Goal: Connect with others: Connect with other users

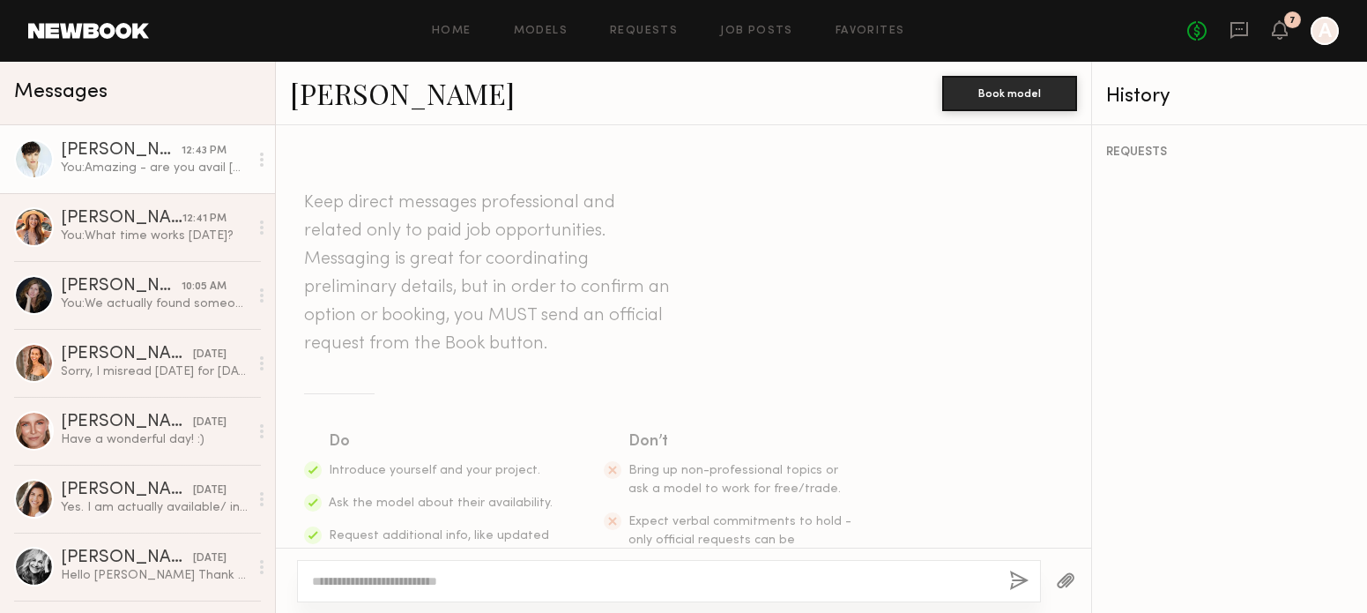
scroll to position [842, 0]
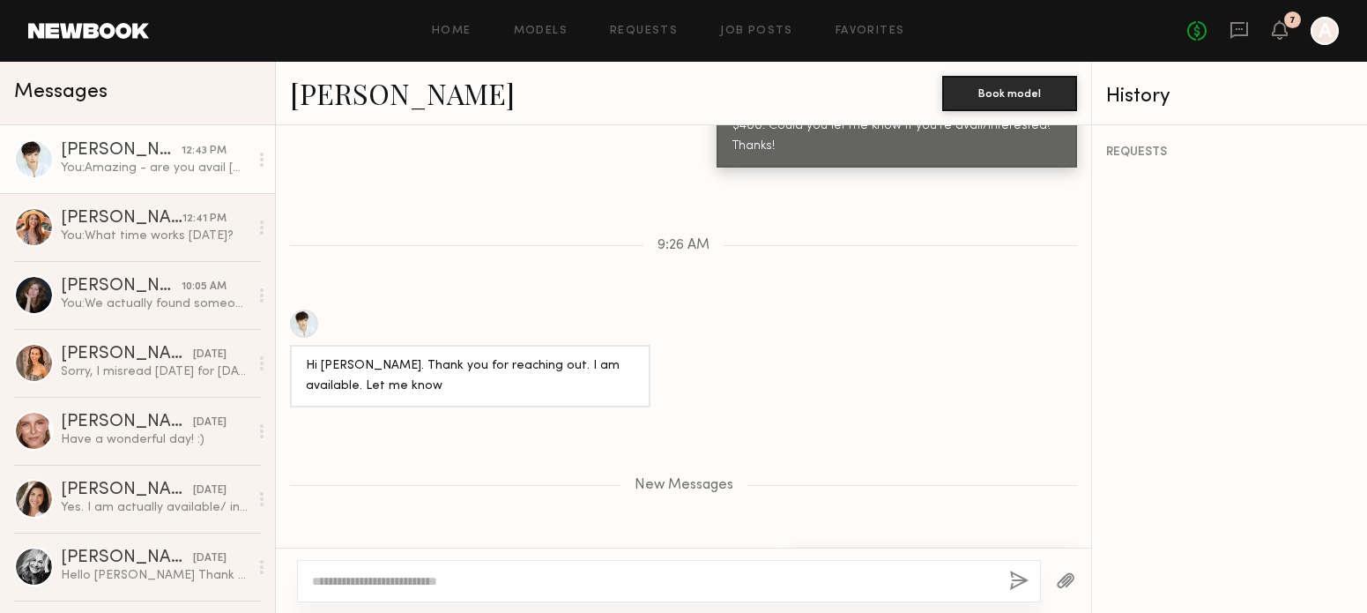
click at [405, 100] on link "Gabriela J." at bounding box center [402, 93] width 225 height 38
click at [340, 99] on link "Gabriela J." at bounding box center [402, 93] width 225 height 38
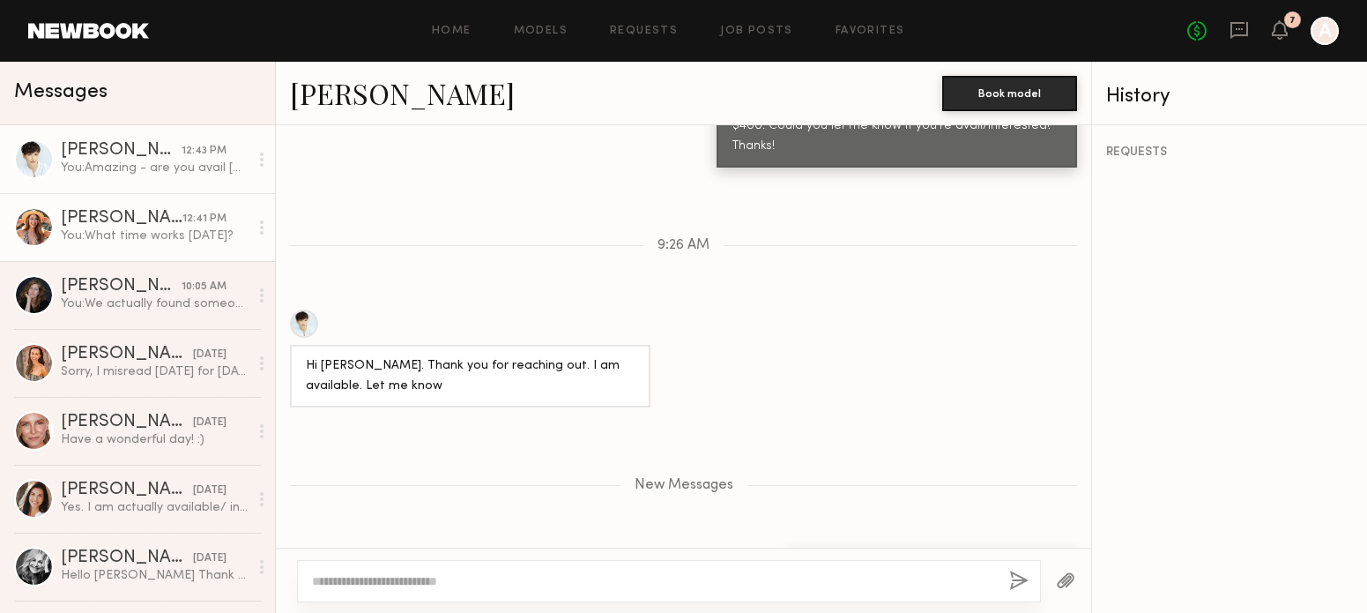
click at [141, 243] on div "You: What time works tomorrow?" at bounding box center [155, 235] width 188 height 17
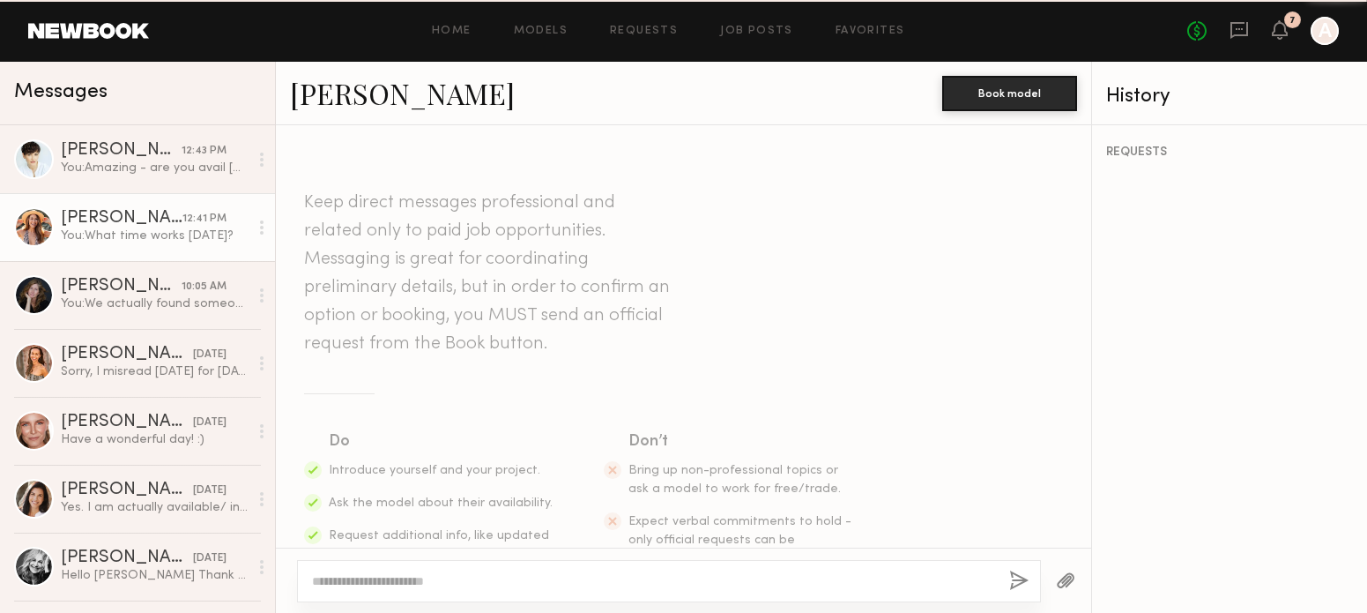
scroll to position [1185, 0]
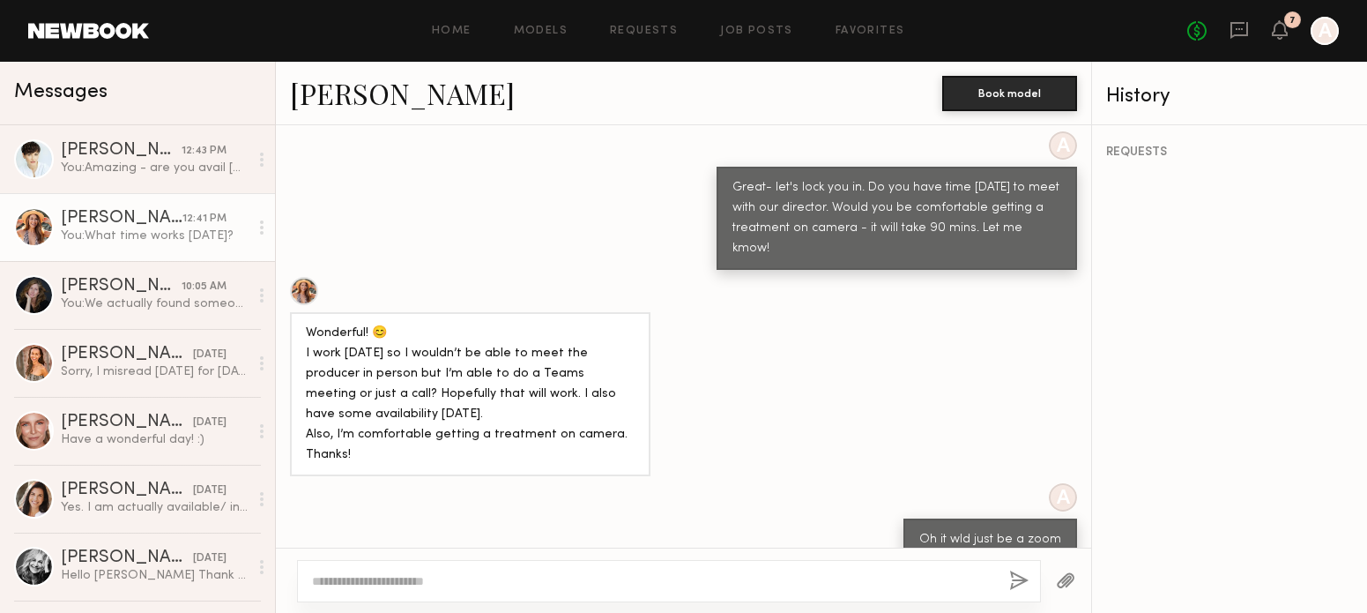
click at [368, 89] on link "Deena T." at bounding box center [402, 93] width 225 height 38
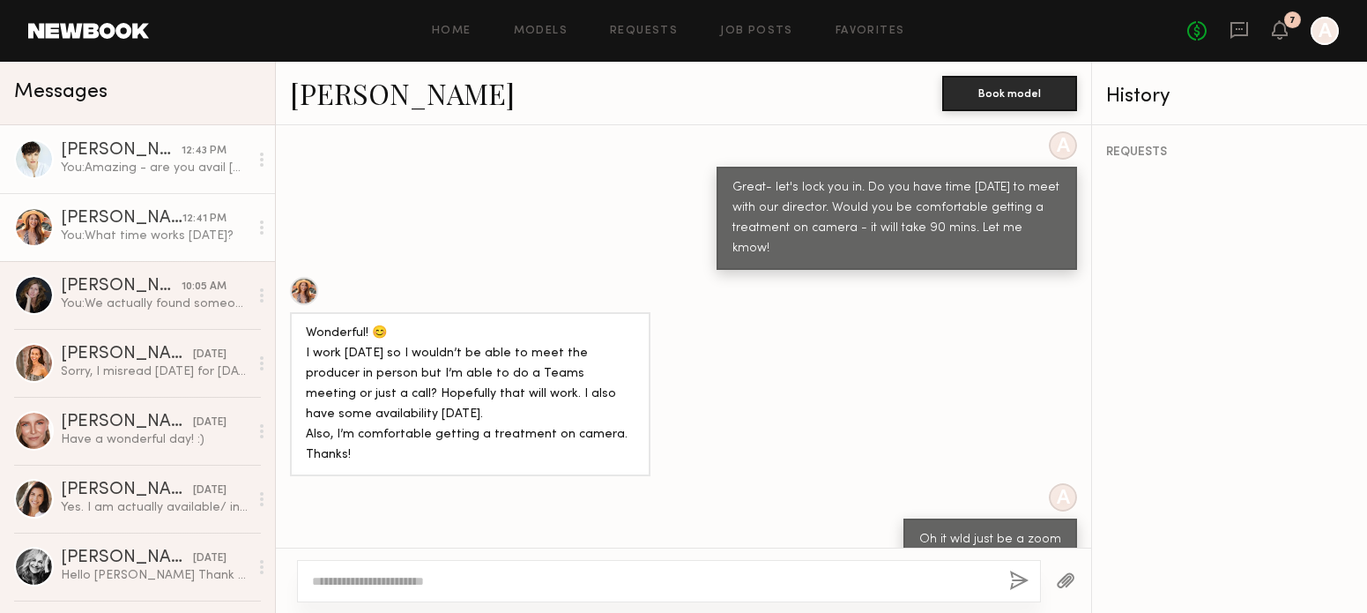
click at [123, 145] on div "Gabriela J." at bounding box center [121, 151] width 121 height 18
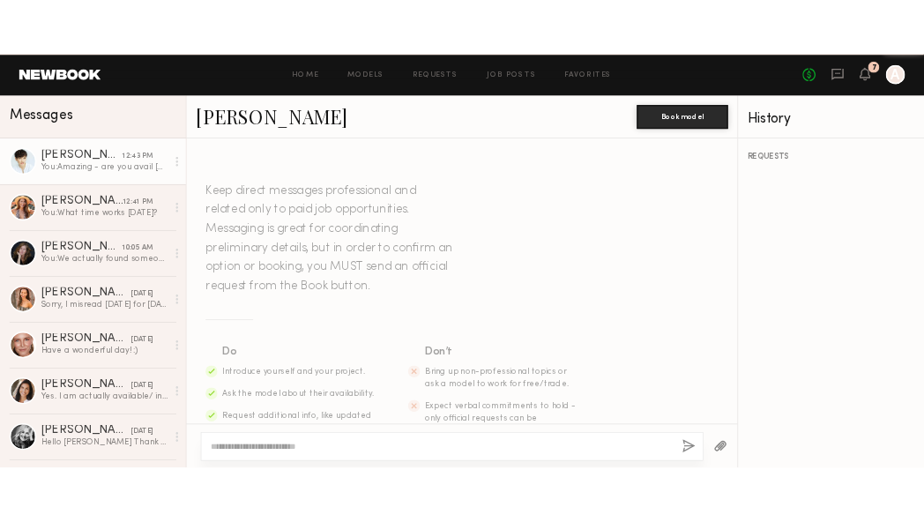
scroll to position [708, 0]
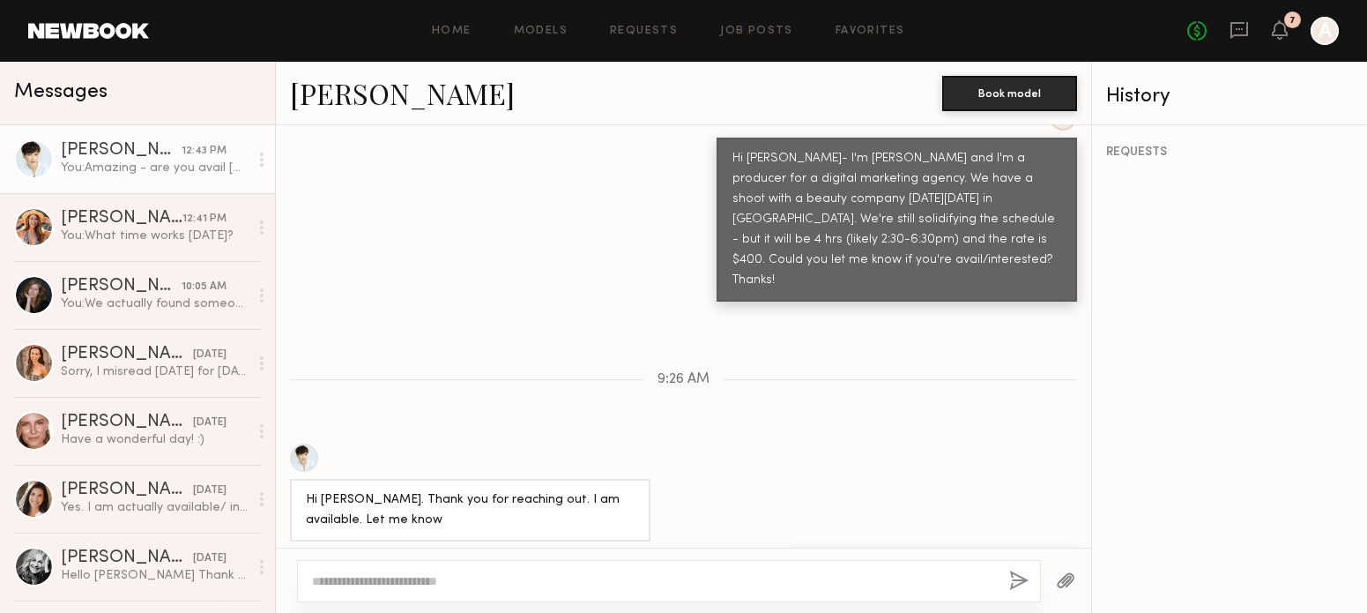
click at [312, 94] on link "[PERSON_NAME]" at bounding box center [402, 93] width 225 height 38
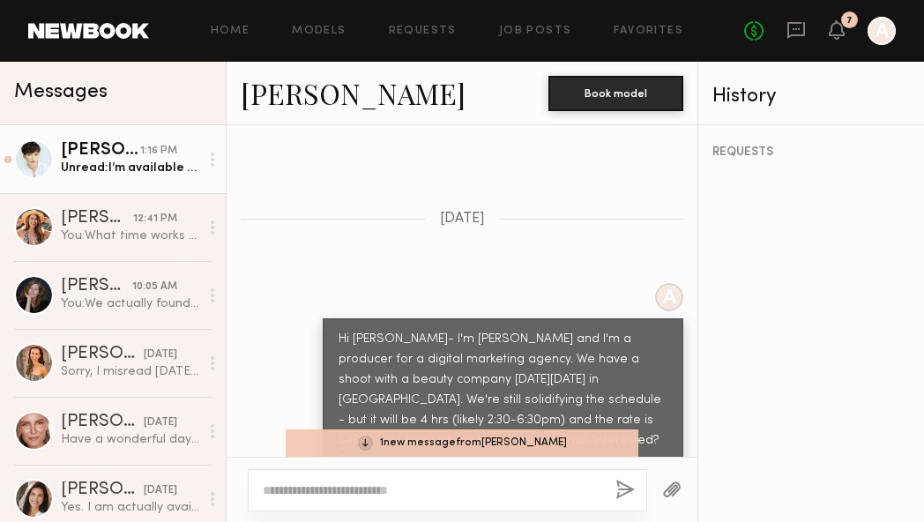
scroll to position [891, 0]
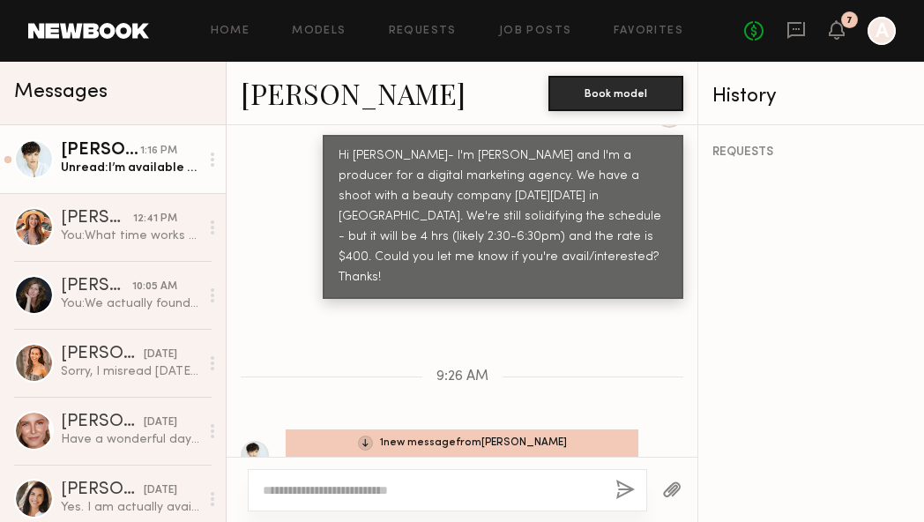
click at [97, 184] on link "[PERSON_NAME] 1:16 PM Unread: I’m available until 3pm" at bounding box center [113, 159] width 226 height 68
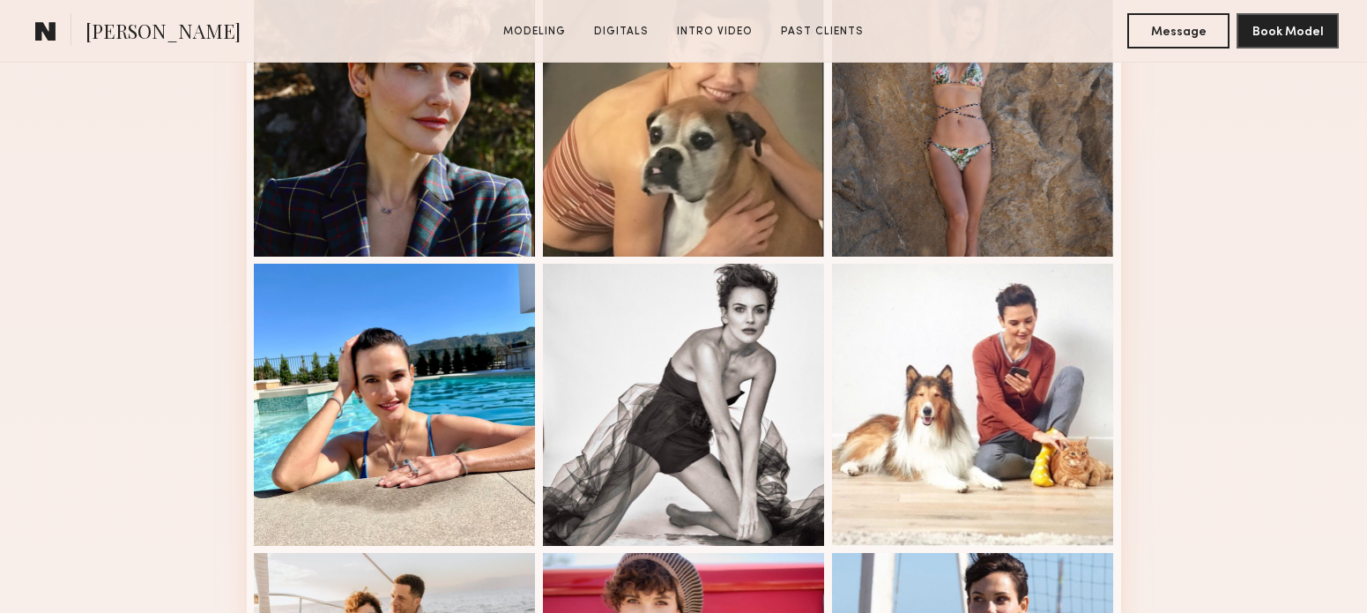
scroll to position [1763, 0]
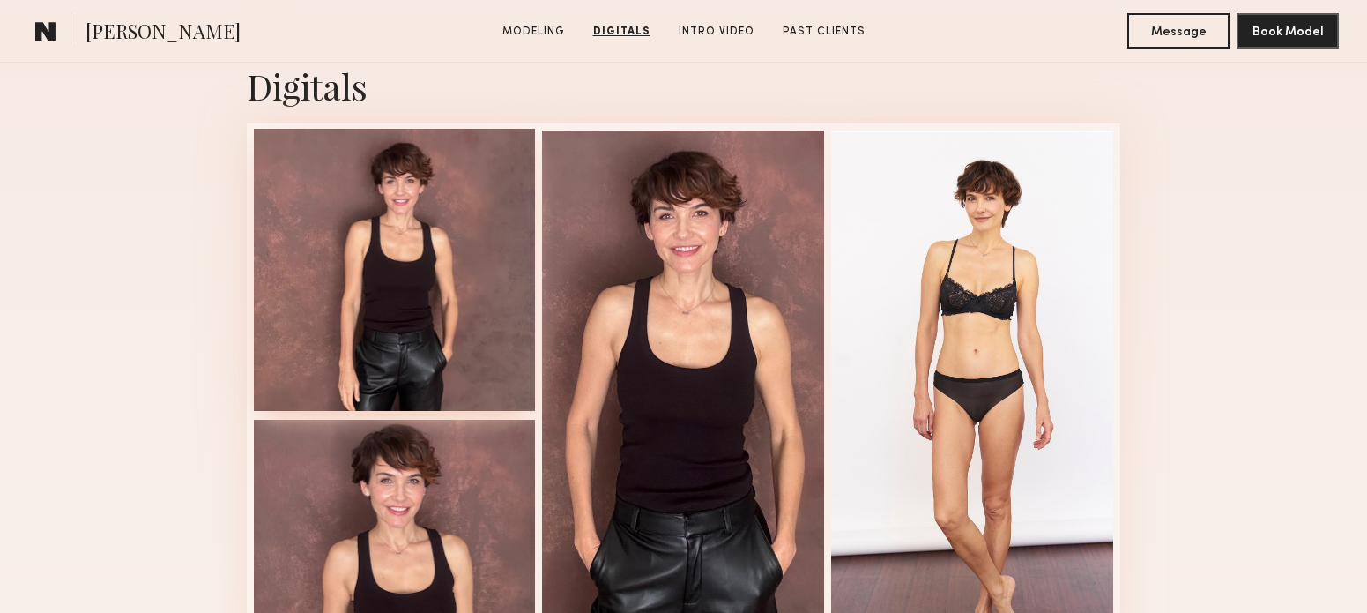
click at [355, 279] on div at bounding box center [395, 270] width 282 height 282
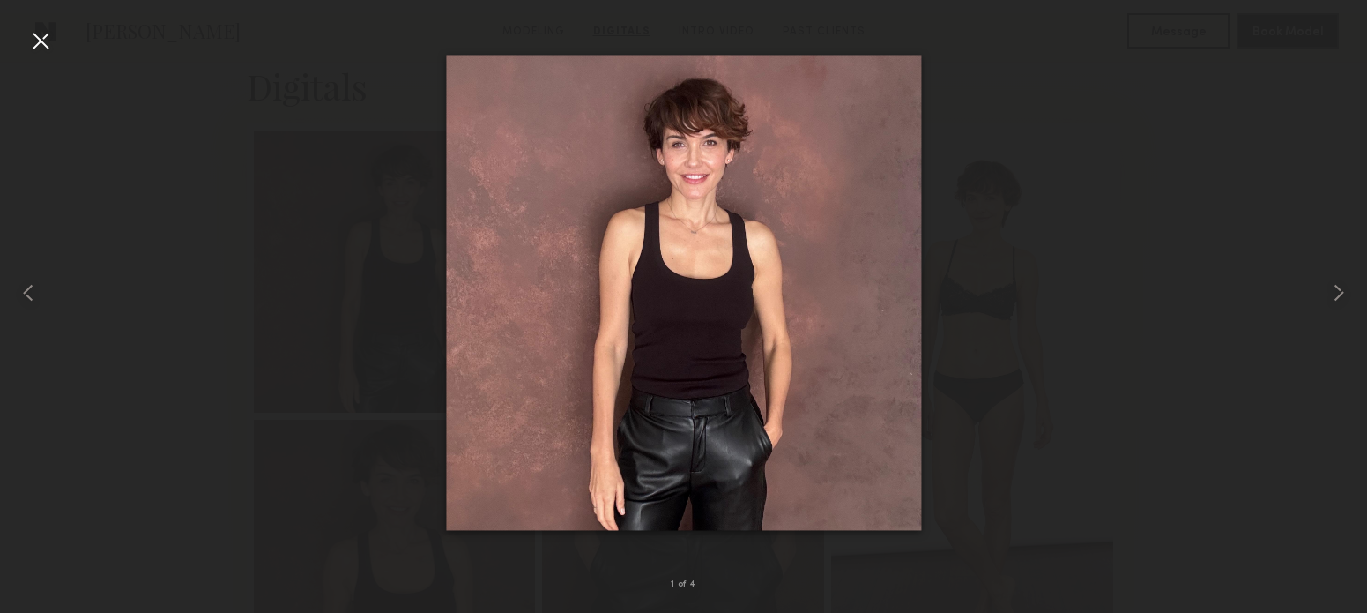
click at [205, 194] on div at bounding box center [683, 292] width 1367 height 528
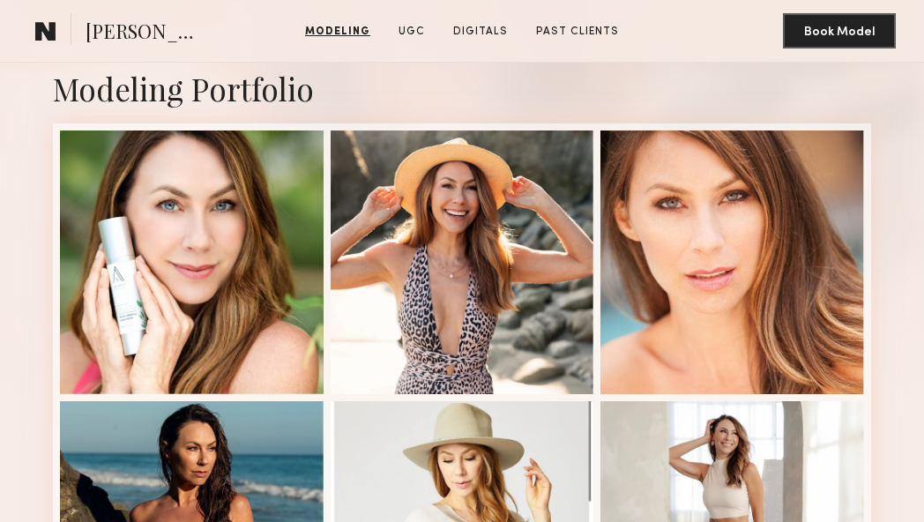
scroll to position [323, 0]
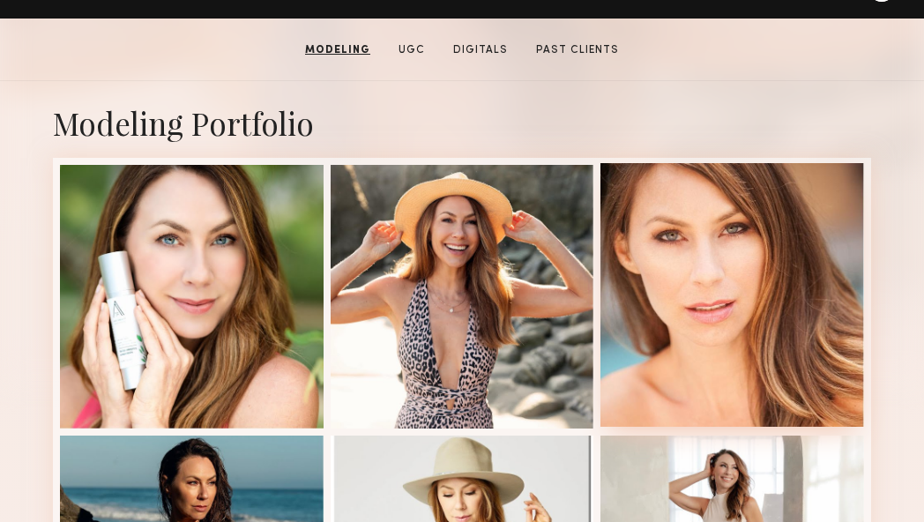
click at [821, 251] on div at bounding box center [732, 295] width 264 height 264
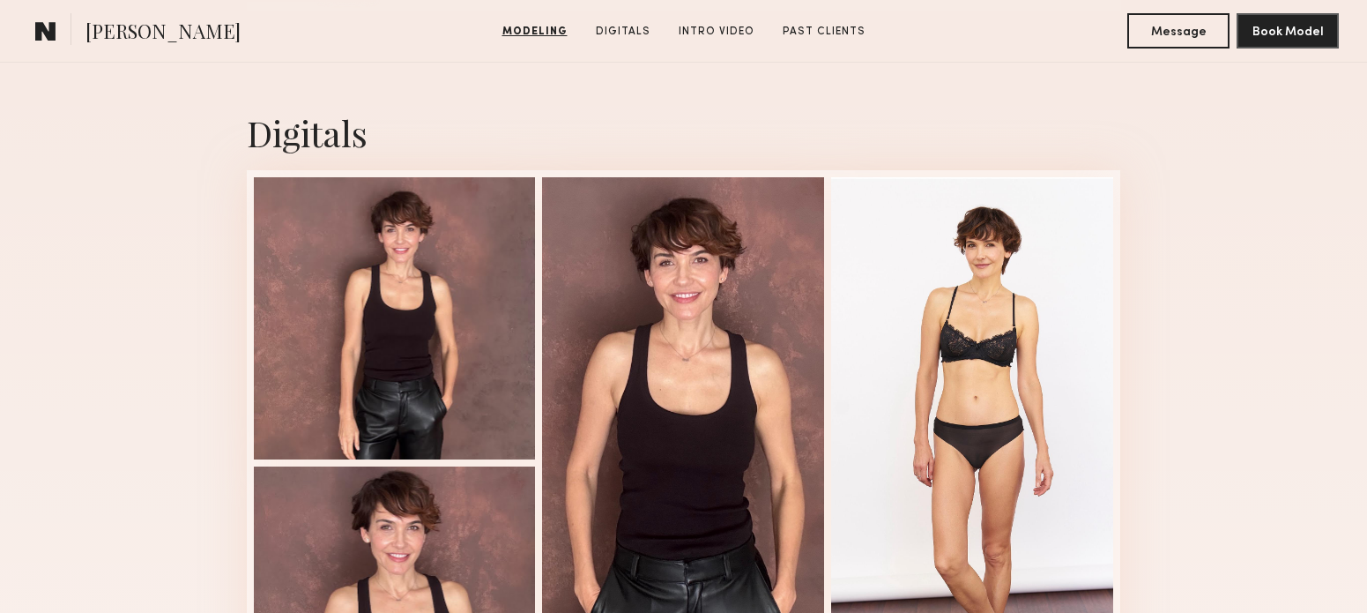
scroll to position [1746, 0]
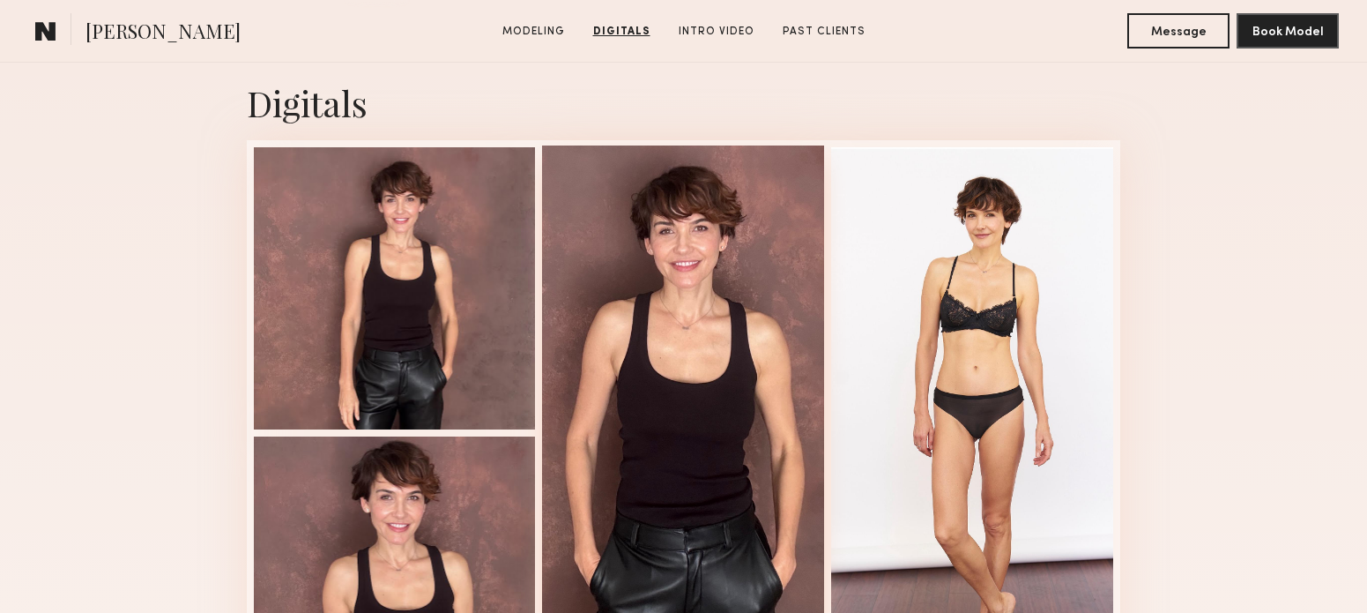
click at [707, 275] on div at bounding box center [683, 430] width 282 height 571
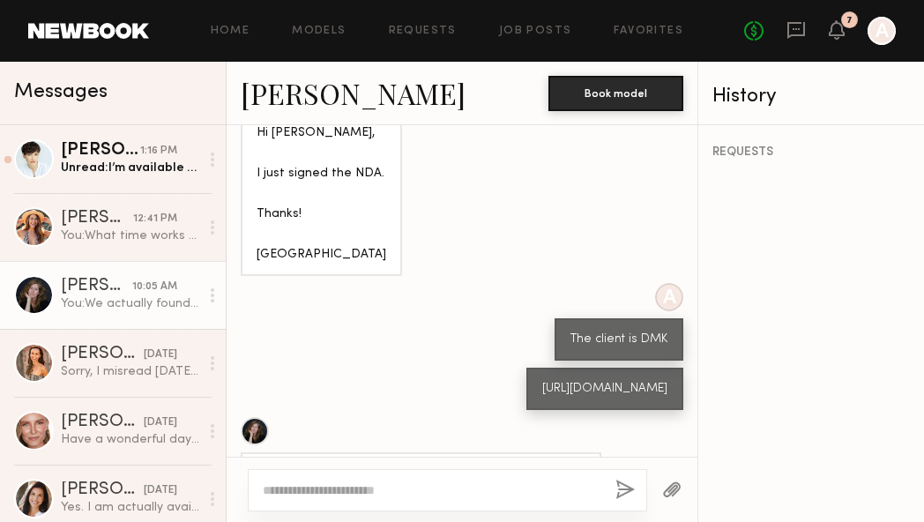
scroll to position [2598, 0]
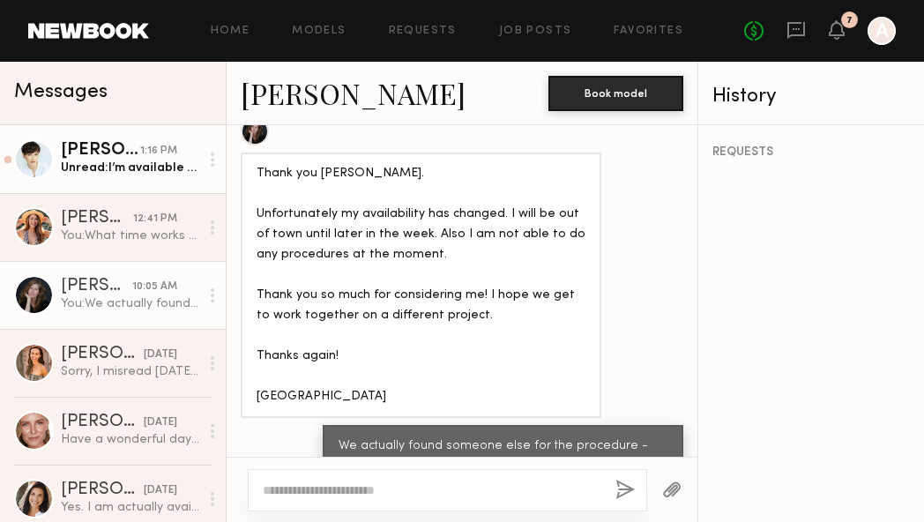
click at [110, 139] on link "[PERSON_NAME] 1:16 PM Unread: I’m available until 3pm" at bounding box center [113, 159] width 226 height 68
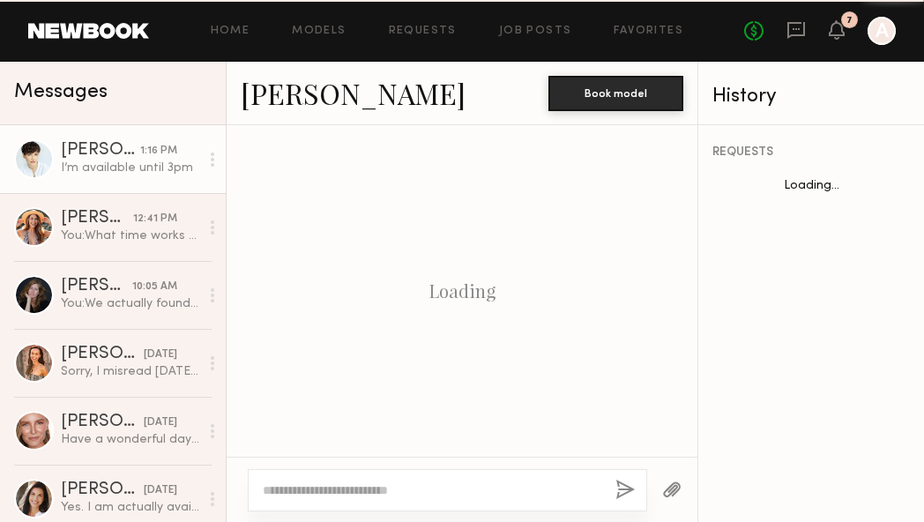
scroll to position [1066, 0]
